Goal: Transaction & Acquisition: Book appointment/travel/reservation

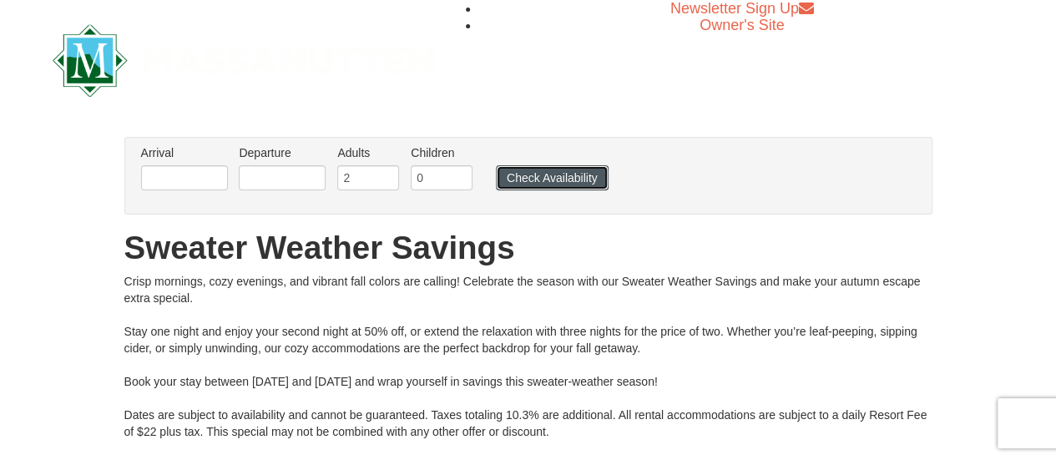
click at [540, 175] on button "Check Availability" at bounding box center [552, 177] width 113 height 25
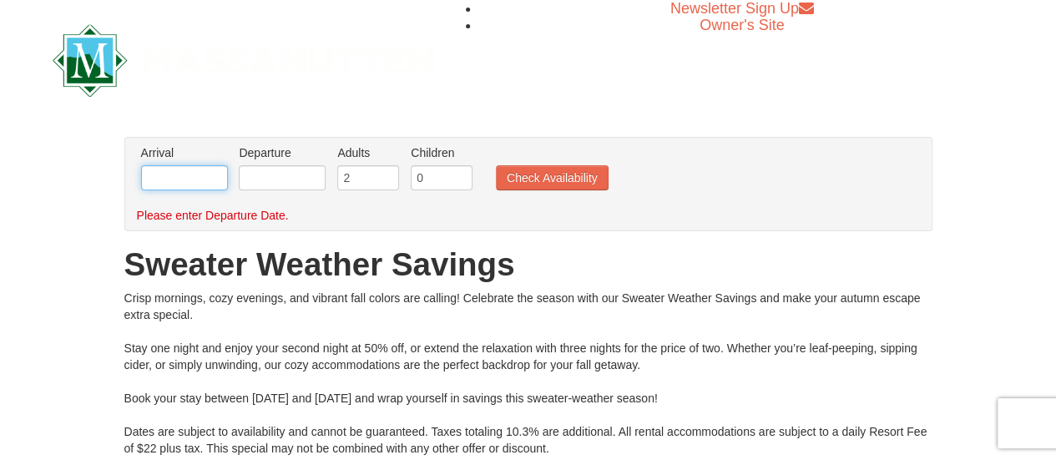
click at [155, 170] on input "text" at bounding box center [184, 177] width 87 height 25
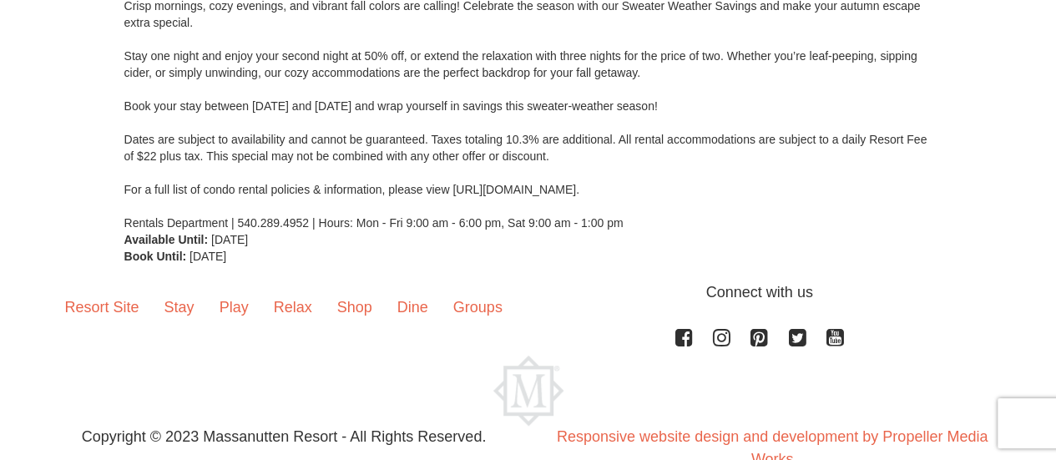
scroll to position [332, 0]
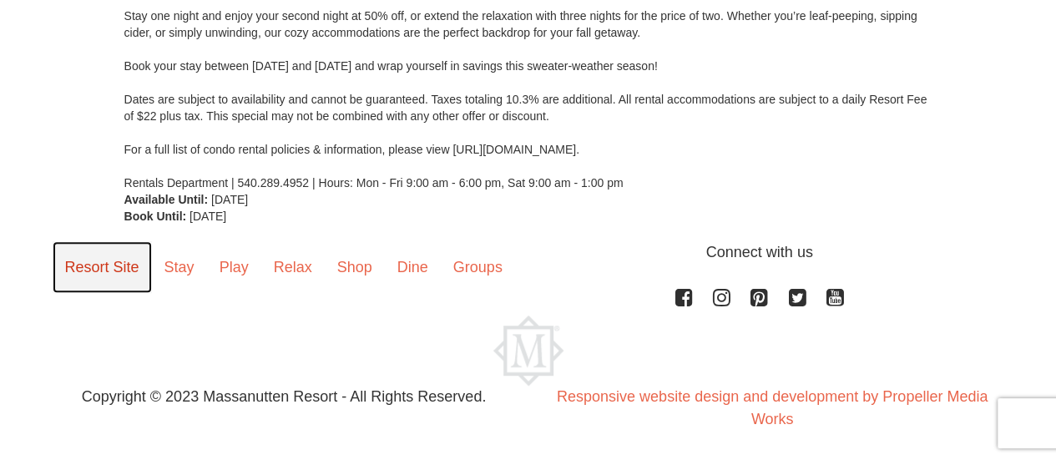
click at [117, 278] on link "Resort Site" at bounding box center [102, 267] width 99 height 52
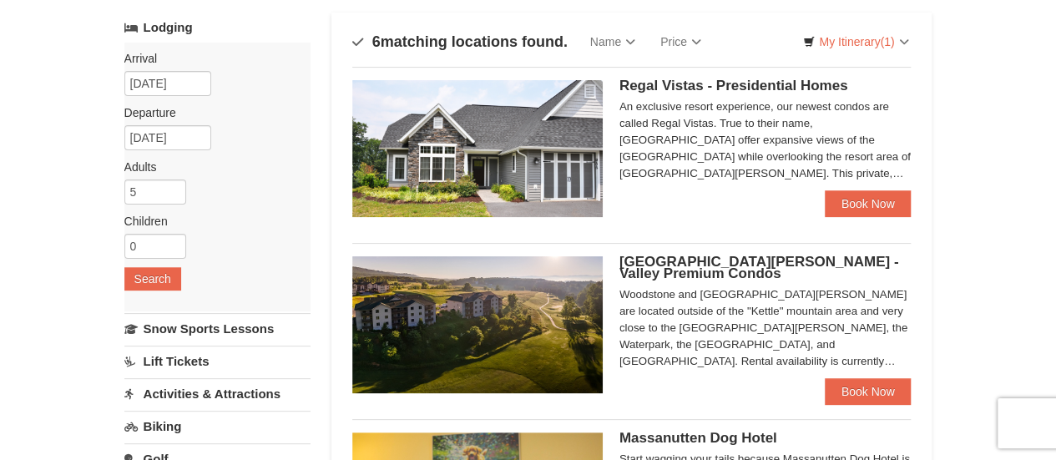
scroll to position [102, 0]
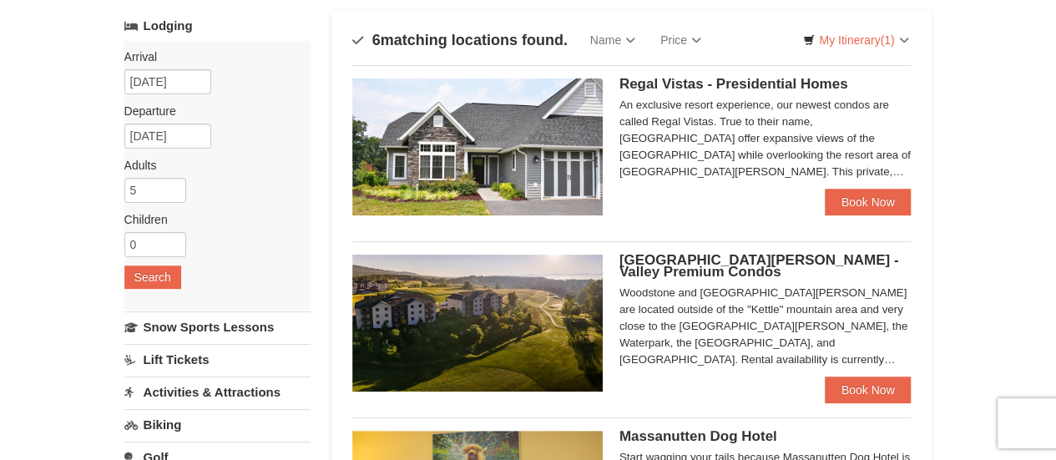
click at [557, 151] on img at bounding box center [477, 146] width 250 height 137
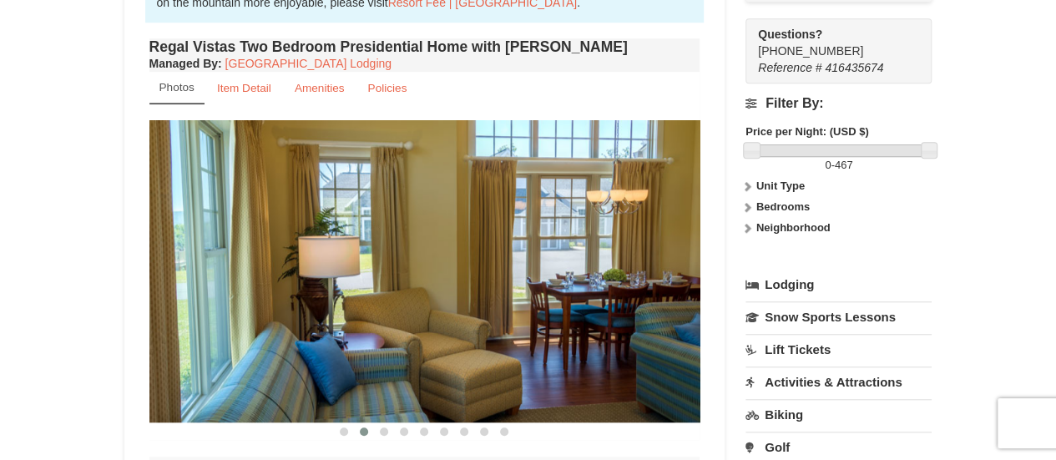
scroll to position [613, 0]
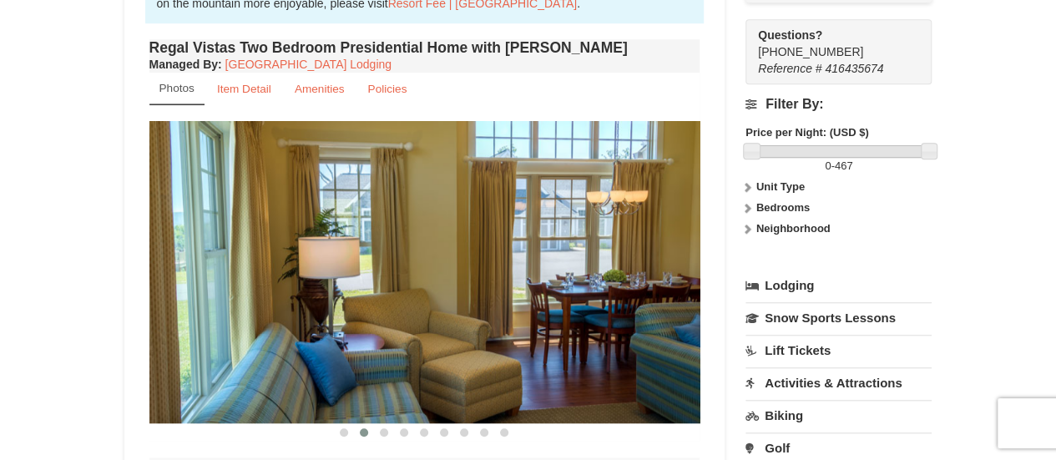
click at [808, 201] on strong "Bedrooms" at bounding box center [782, 207] width 53 height 13
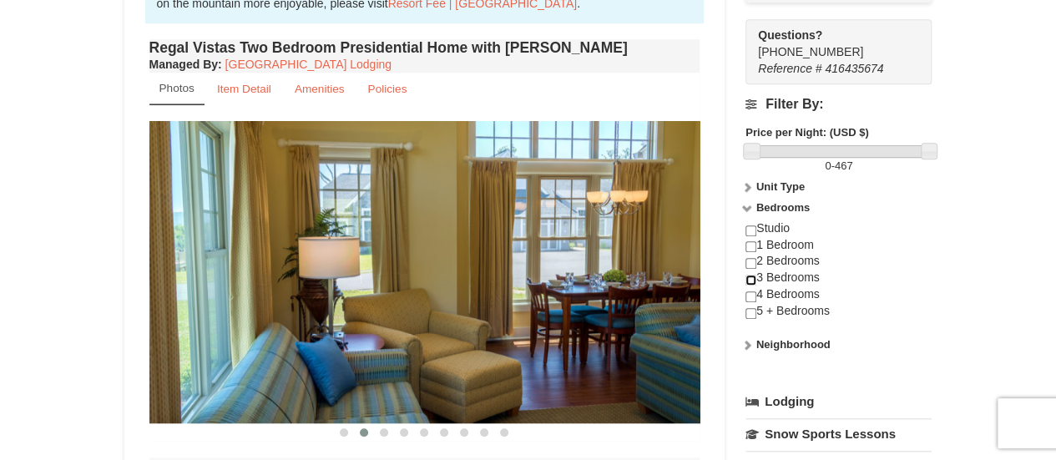
click at [754, 275] on input "checkbox" at bounding box center [750, 280] width 11 height 11
checkbox input "true"
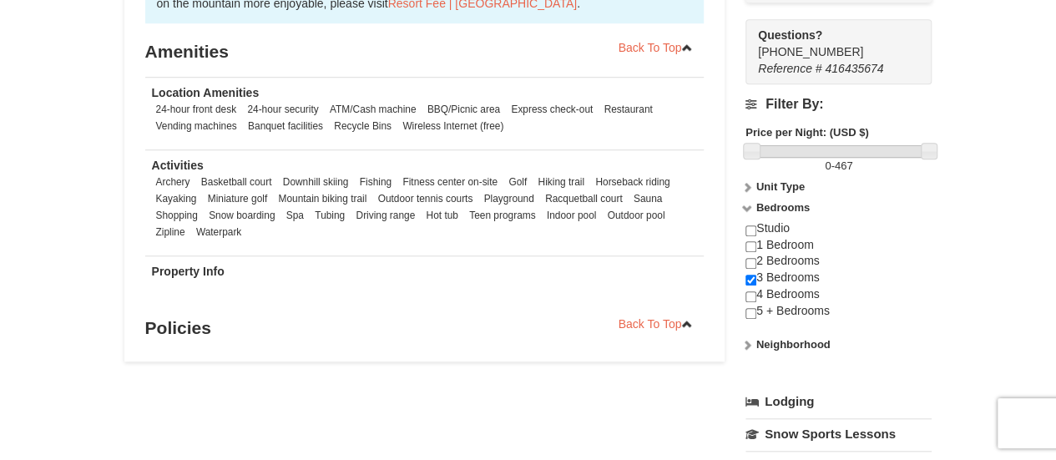
click at [39, 163] on div "× <<Back to results Regal Vistas - Presidential Homes Book from $467! 1822 Reso…" at bounding box center [528, 137] width 1056 height 1383
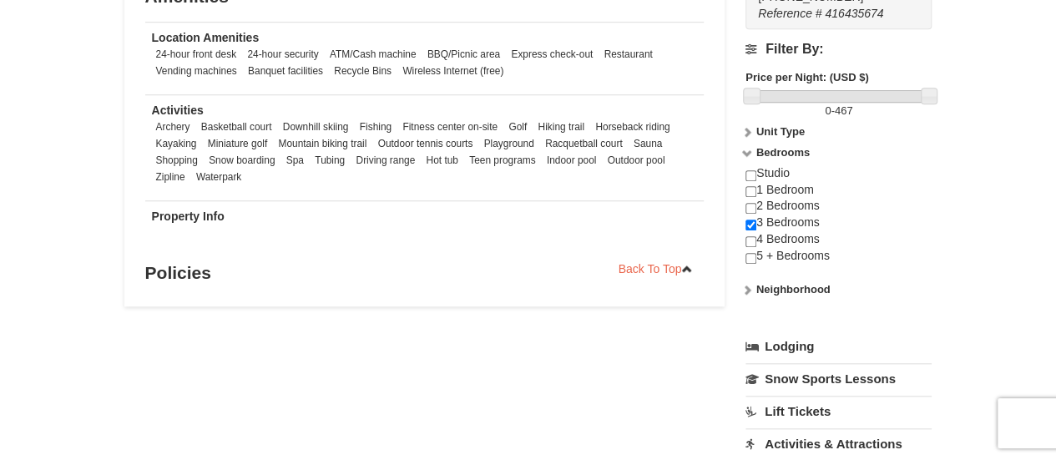
scroll to position [669, 0]
click at [810, 281] on strong "Neighborhood" at bounding box center [793, 287] width 74 height 13
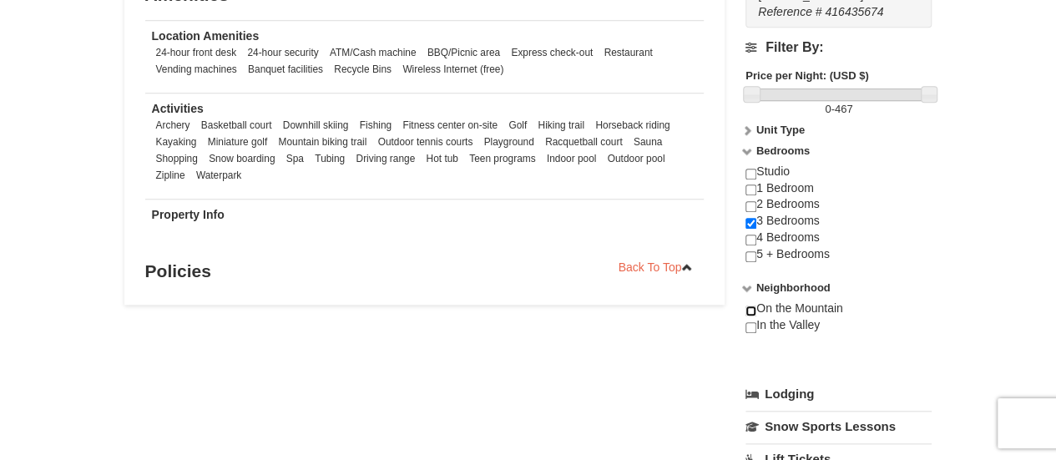
click at [755, 305] on input "checkbox" at bounding box center [750, 310] width 11 height 11
checkbox input "true"
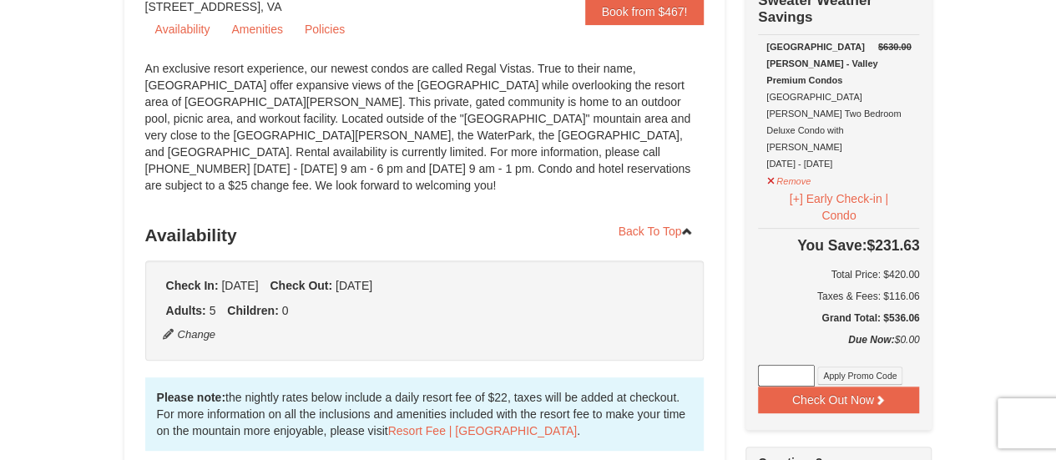
scroll to position [184, 0]
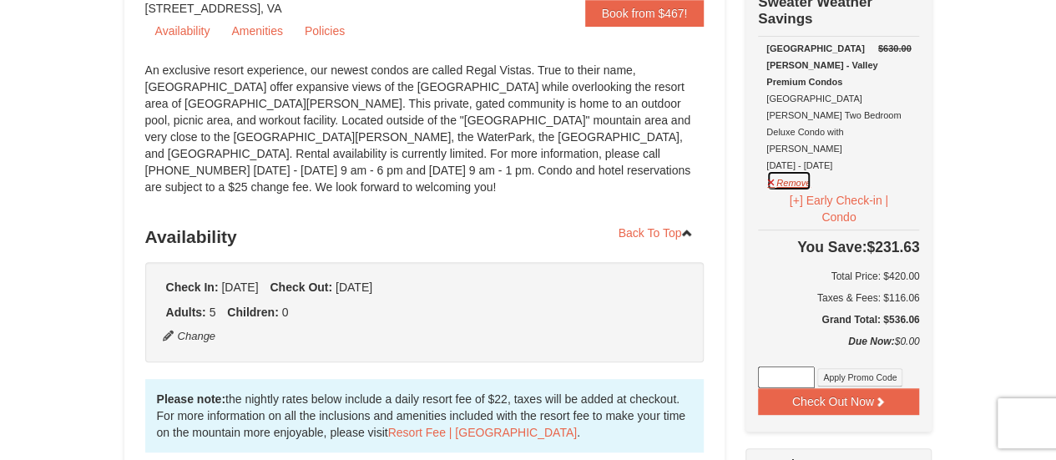
click at [770, 170] on button "Remove" at bounding box center [788, 180] width 45 height 21
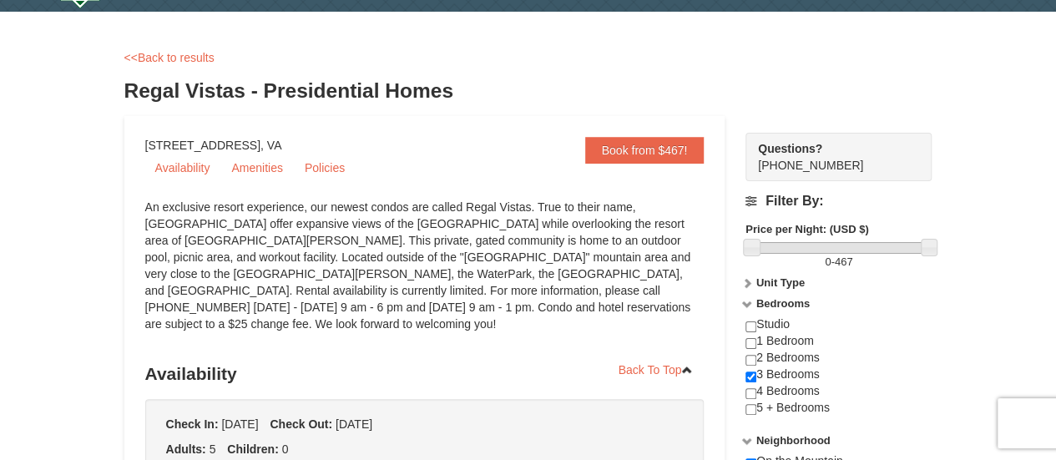
scroll to position [46, 0]
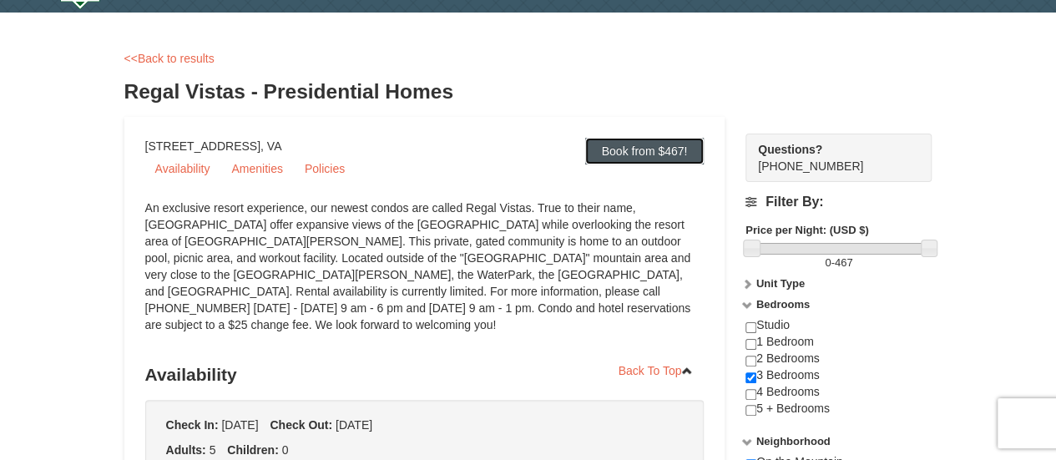
click at [649, 149] on link "Book from $467!" at bounding box center [644, 151] width 119 height 27
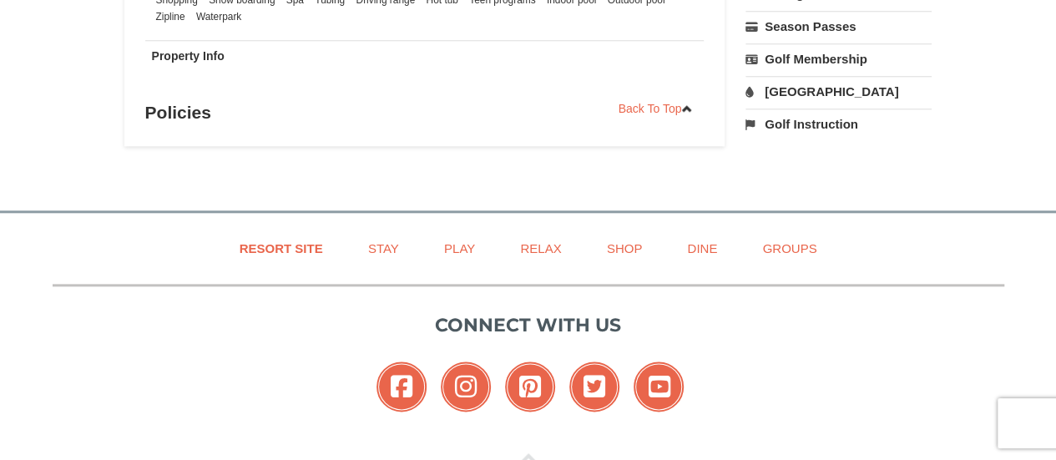
scroll to position [828, 0]
click at [254, 257] on link "Resort Site" at bounding box center [281, 249] width 125 height 38
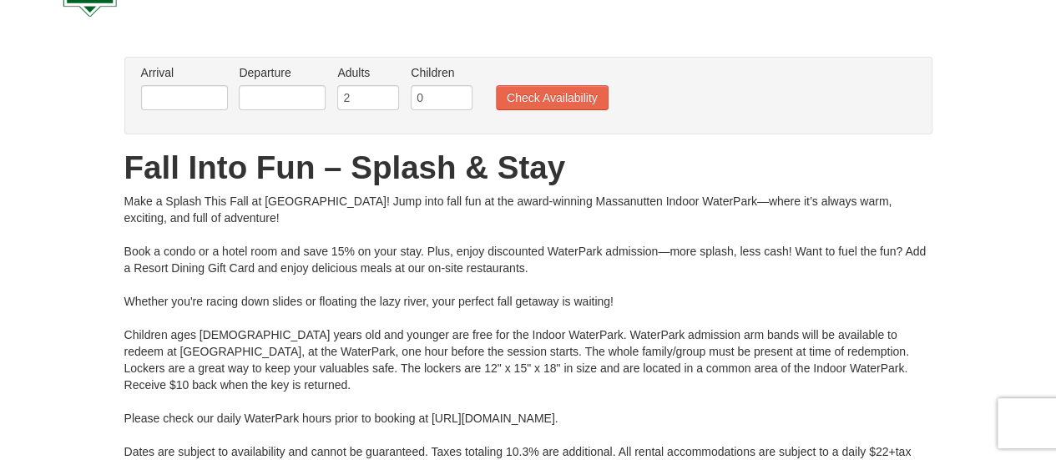
scroll to position [80, 0]
click at [180, 94] on input "text" at bounding box center [184, 97] width 87 height 25
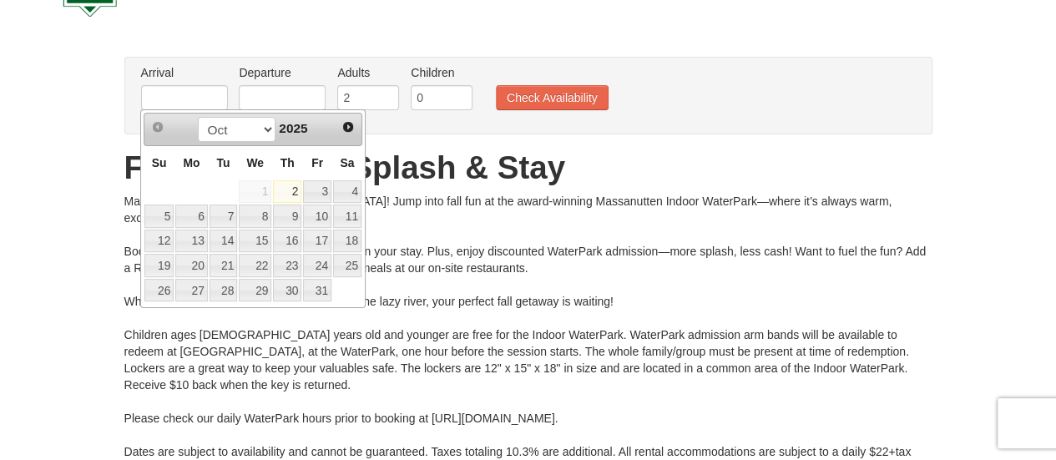
click at [327, 216] on link "10" at bounding box center [317, 215] width 28 height 23
type input "[DATE]"
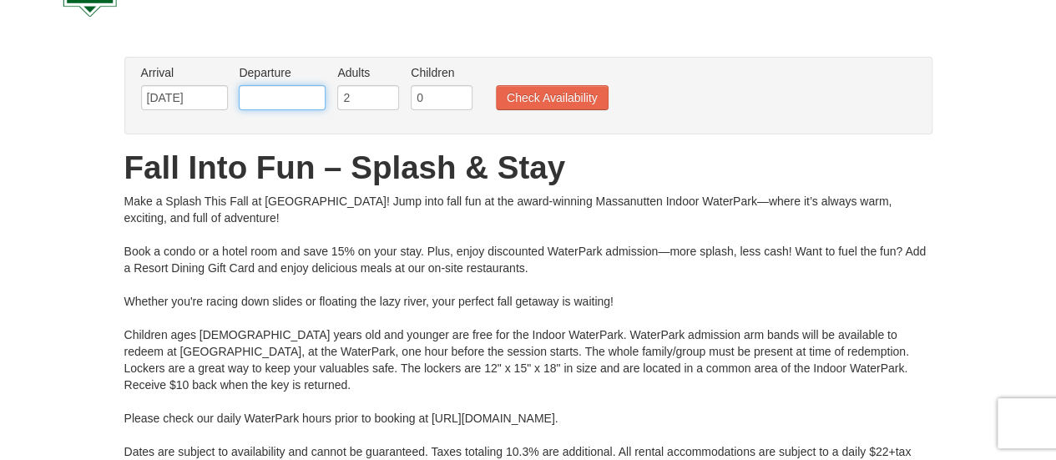
click at [294, 103] on input "text" at bounding box center [282, 97] width 87 height 25
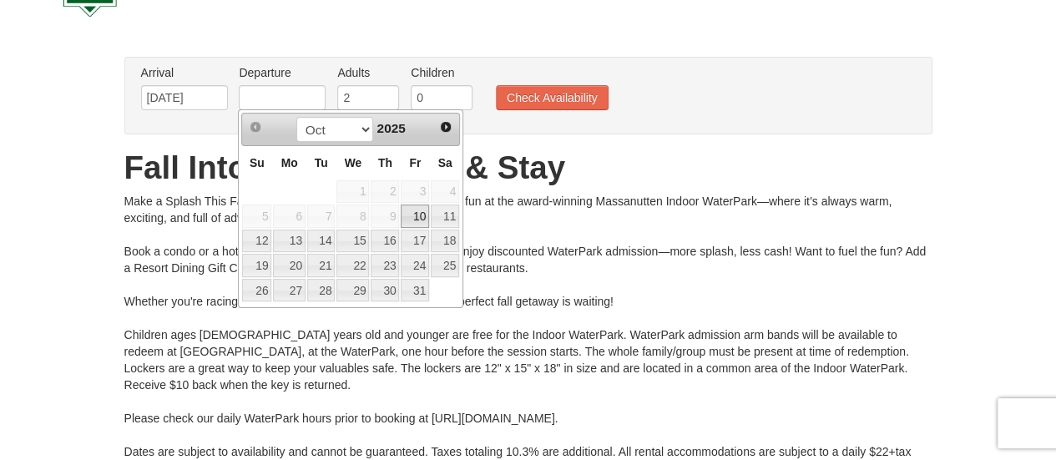
click at [297, 239] on link "13" at bounding box center [289, 241] width 32 height 23
type input "[DATE]"
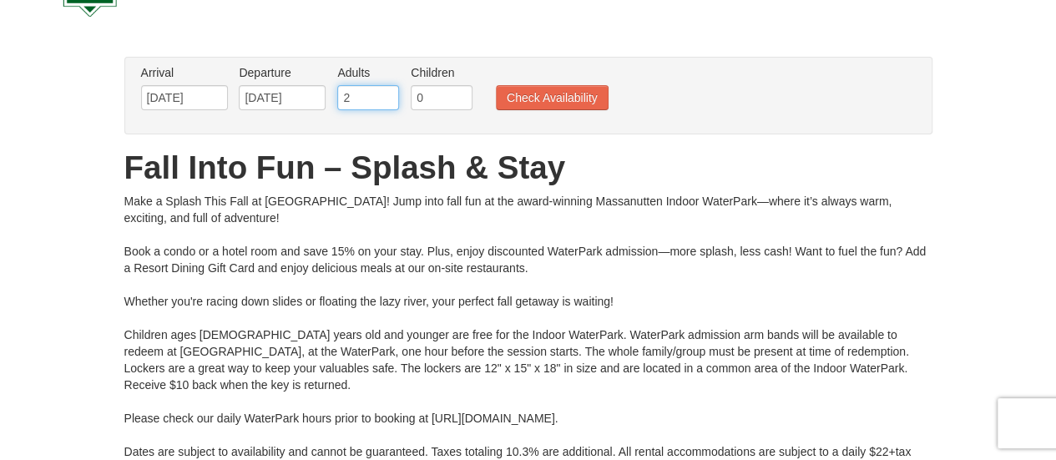
click at [367, 100] on input "2" at bounding box center [368, 97] width 62 height 25
click at [386, 97] on input "1" at bounding box center [368, 97] width 62 height 25
click at [385, 97] on input "0" at bounding box center [368, 97] width 62 height 25
click at [385, 101] on input "0" at bounding box center [368, 97] width 62 height 25
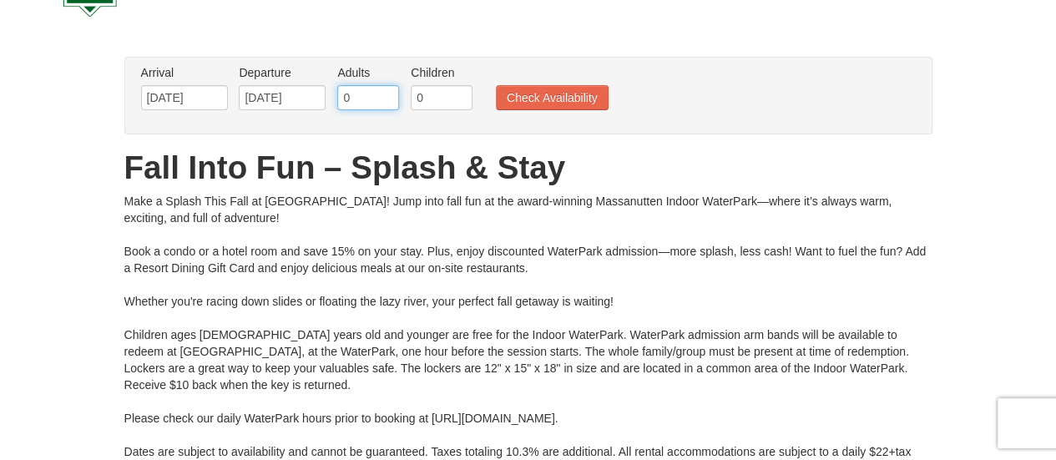
click at [385, 102] on input "0" at bounding box center [368, 97] width 62 height 25
click at [385, 104] on input "0" at bounding box center [368, 97] width 62 height 25
click at [389, 92] on input "1" at bounding box center [368, 97] width 62 height 25
click at [389, 92] on input "2" at bounding box center [368, 97] width 62 height 25
click at [389, 90] on input "3" at bounding box center [368, 97] width 62 height 25
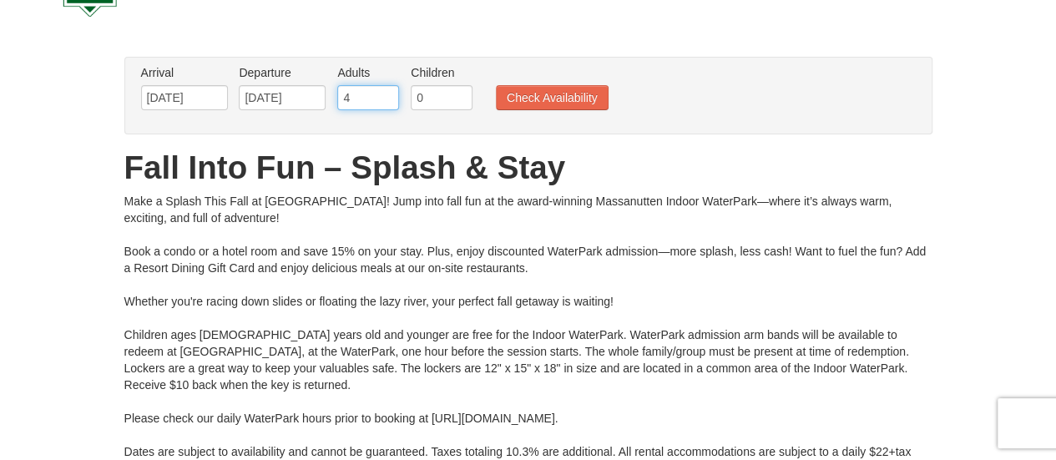
click at [388, 93] on input "4" at bounding box center [368, 97] width 62 height 25
type input "5"
click at [387, 93] on input "5" at bounding box center [368, 97] width 62 height 25
click at [551, 104] on button "Check Availability" at bounding box center [552, 97] width 113 height 25
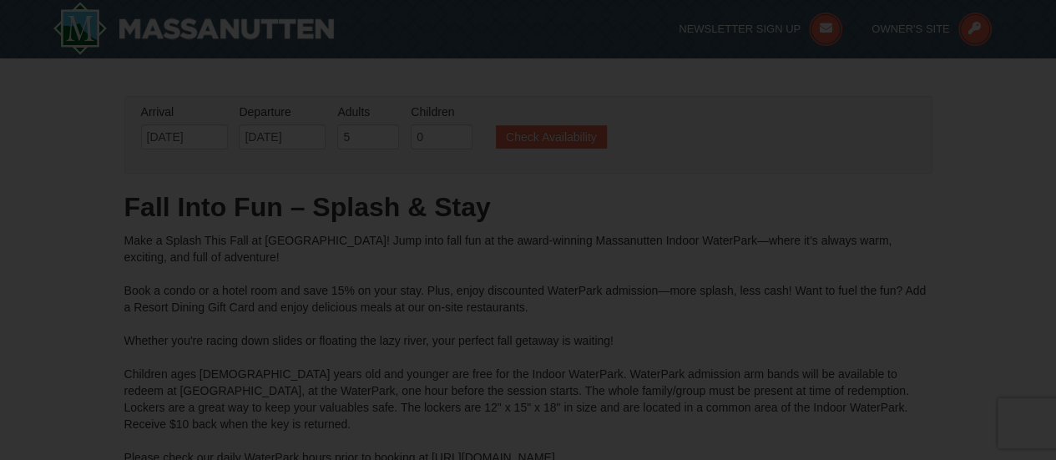
type input "[DATE]"
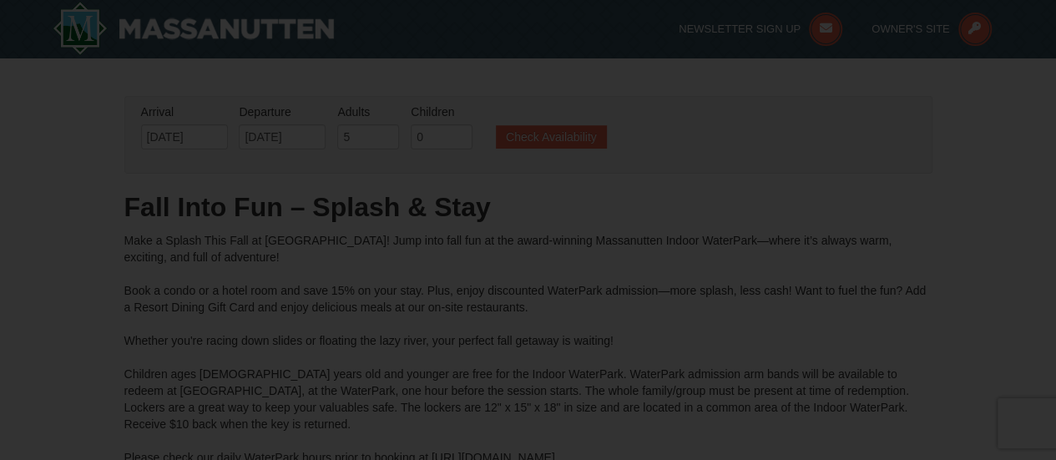
type input "[DATE]"
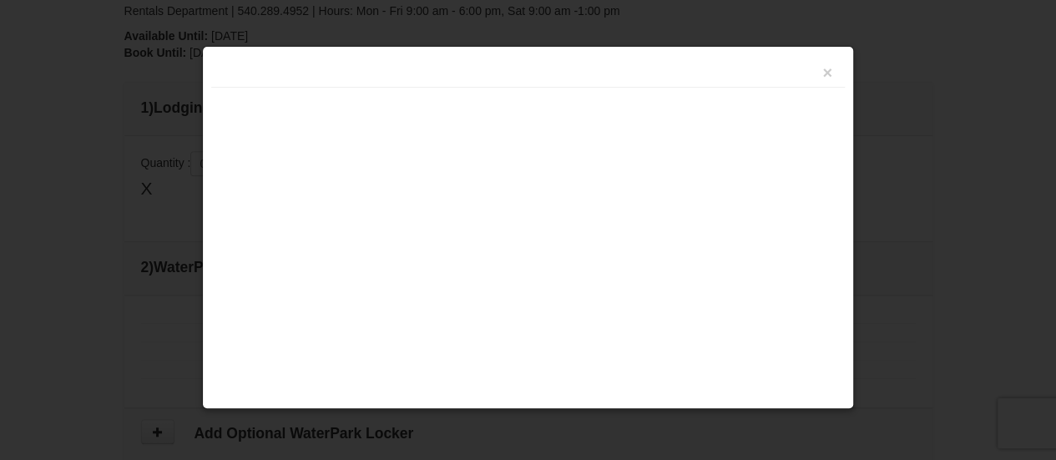
type input "[DATE]"
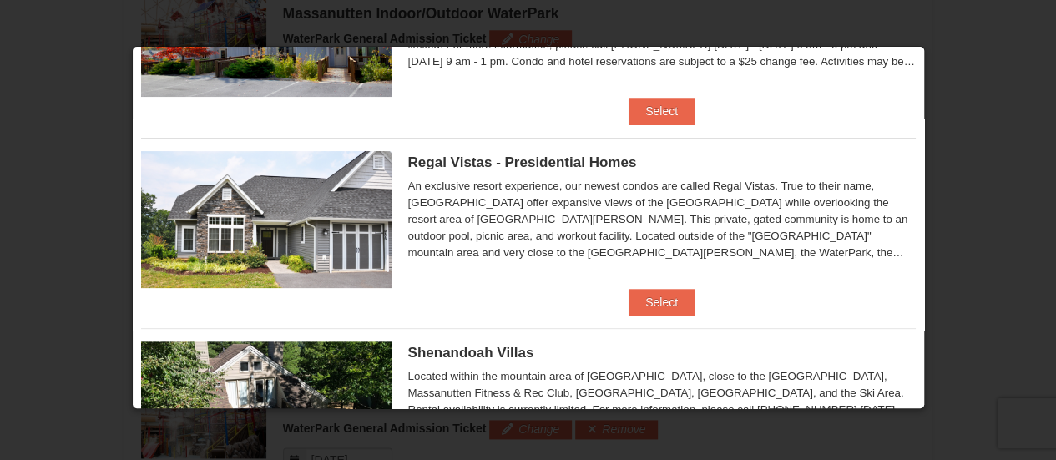
scroll to position [117, 0]
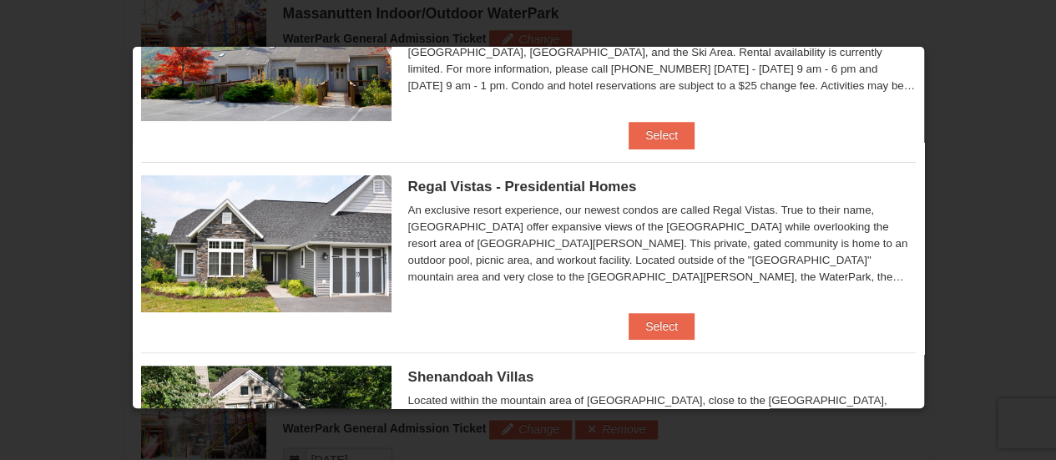
click at [187, 259] on img at bounding box center [266, 243] width 250 height 137
click at [193, 267] on img at bounding box center [266, 243] width 250 height 137
click at [642, 331] on button "Select" at bounding box center [662, 326] width 66 height 27
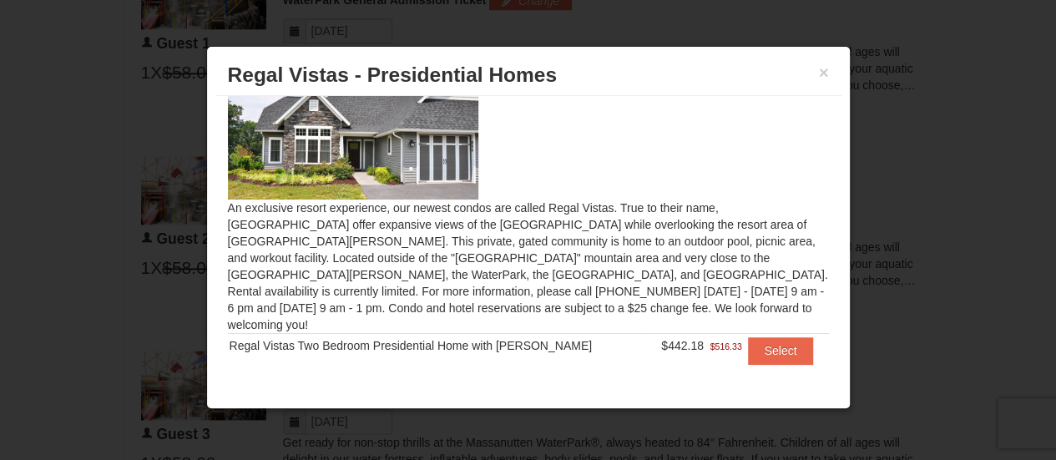
scroll to position [920, 0]
click at [826, 80] on button "×" at bounding box center [824, 72] width 10 height 17
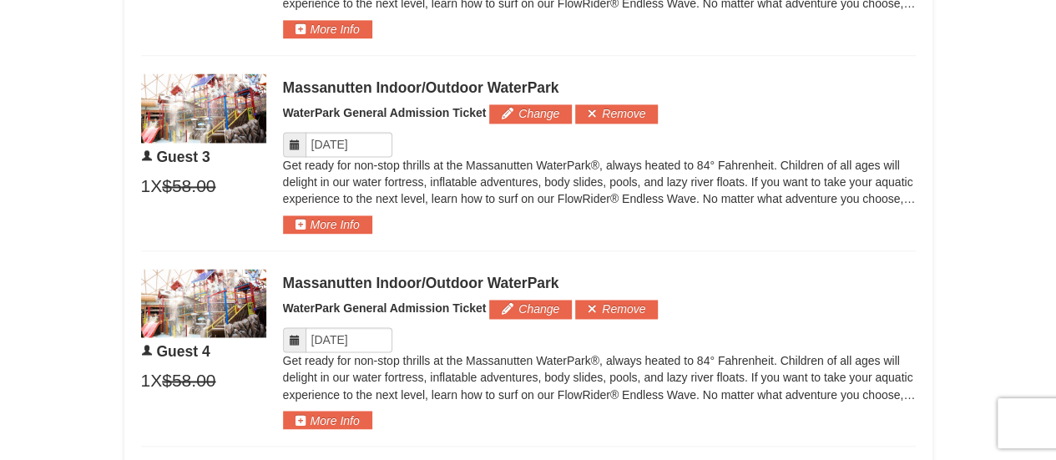
scroll to position [1187, 0]
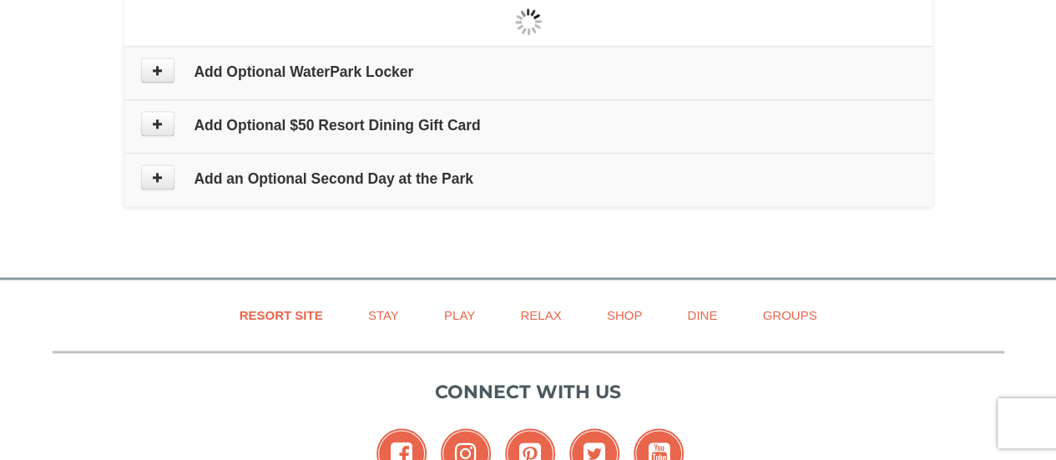
type input "[DATE]"
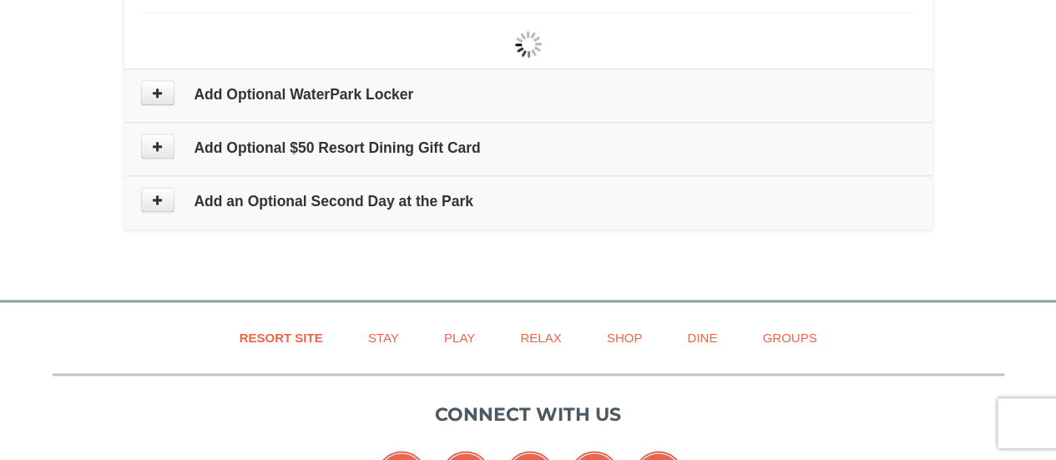
type input "[DATE]"
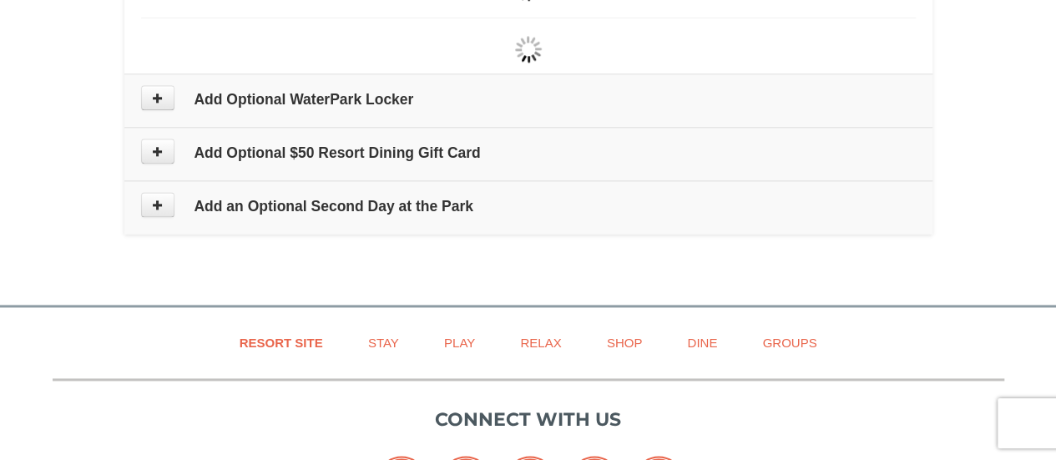
type input "[DATE]"
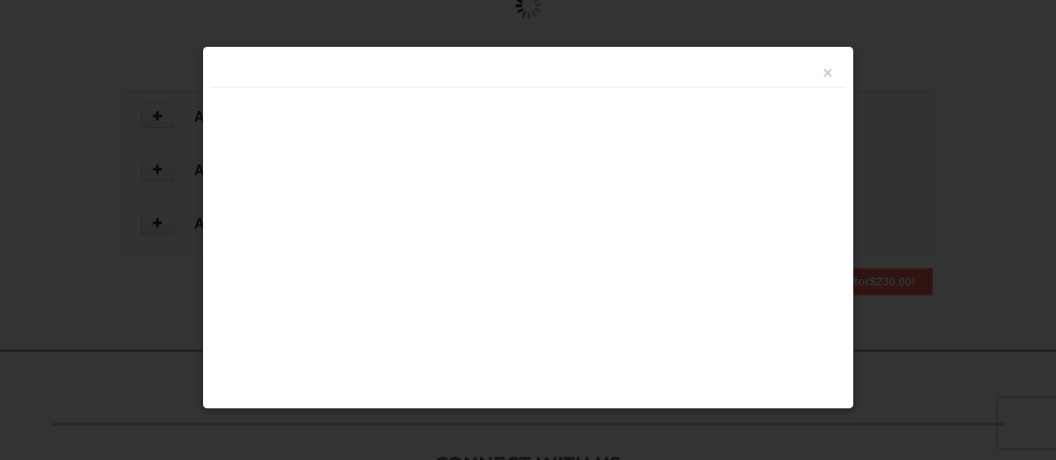
type input "[DATE]"
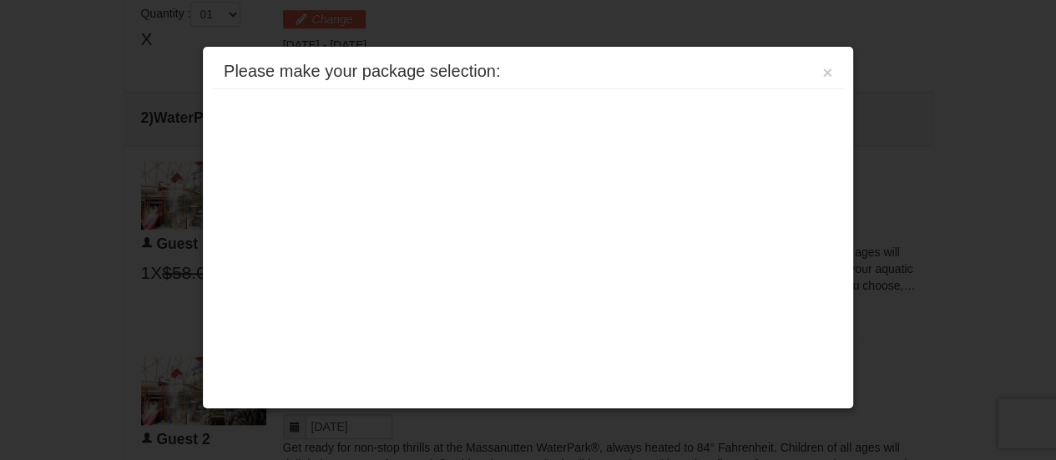
scroll to position [713, 0]
click at [826, 75] on button "×" at bounding box center [827, 72] width 10 height 17
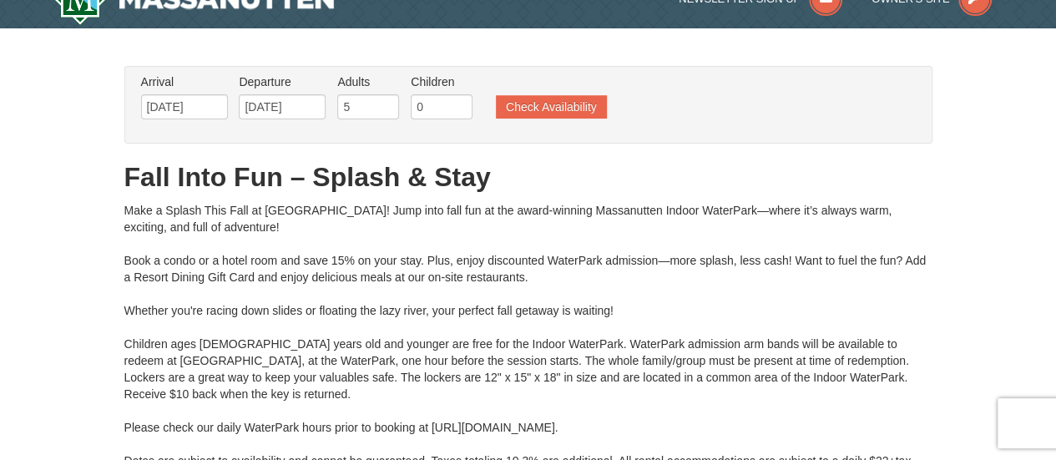
scroll to position [0, 0]
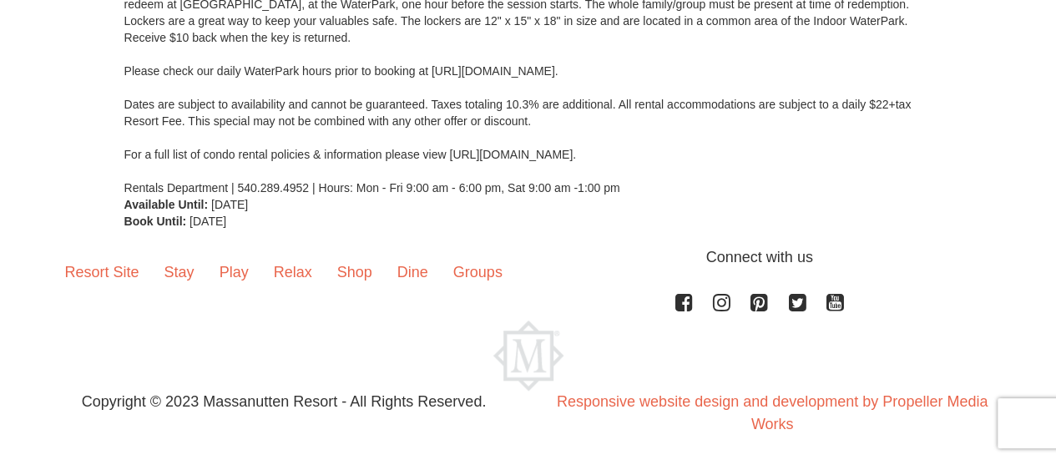
scroll to position [432, 0]
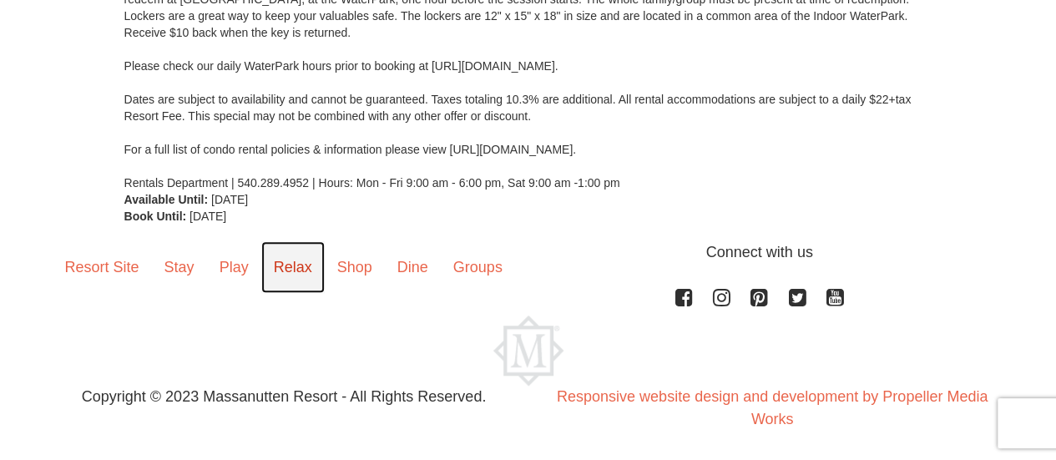
click at [290, 270] on link "Relax" at bounding box center [292, 267] width 63 height 52
